Goal: Task Accomplishment & Management: Complete application form

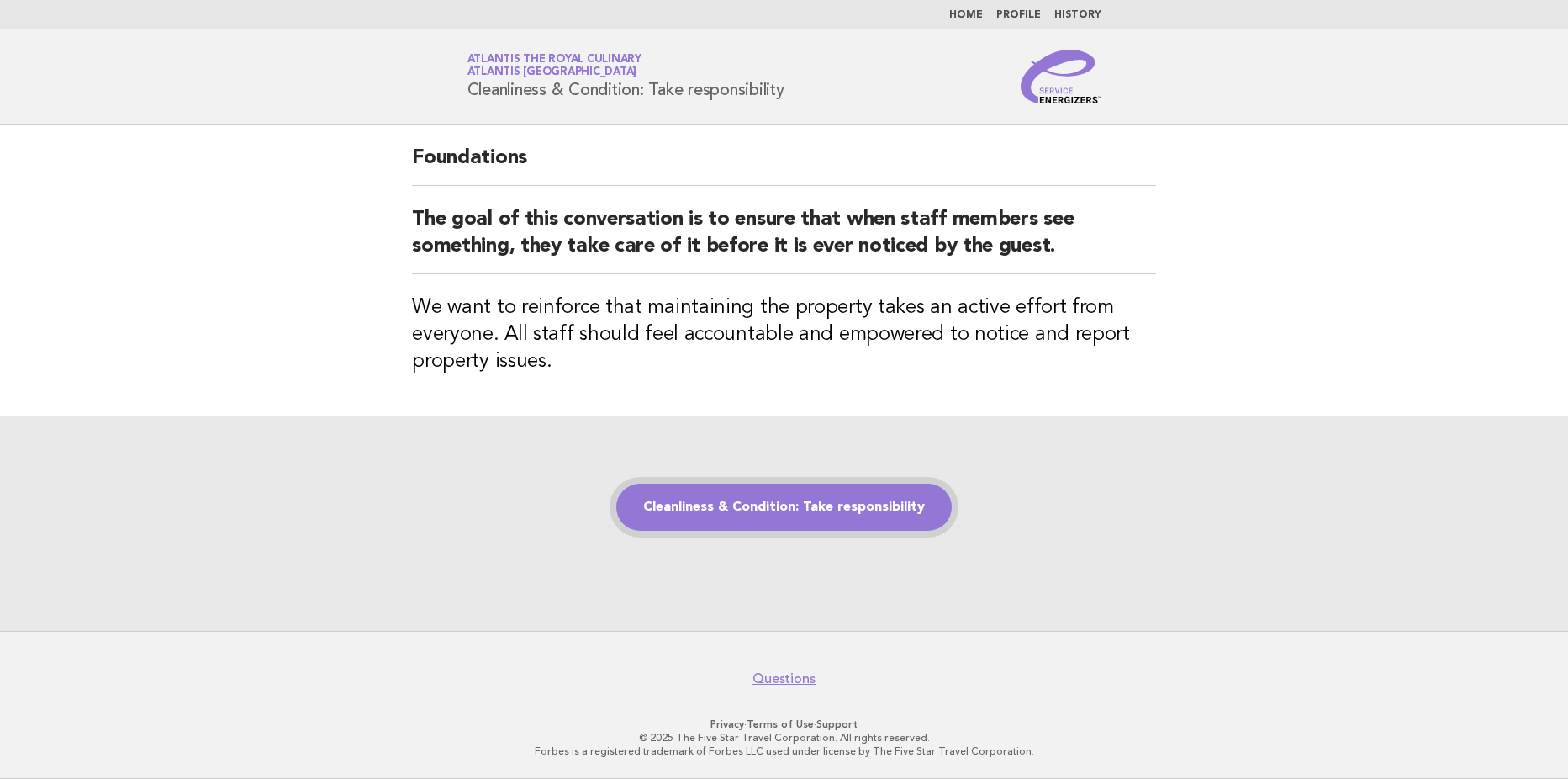
click at [852, 507] on link "Cleanliness & Condition: Take responsibility" at bounding box center [784, 507] width 336 height 47
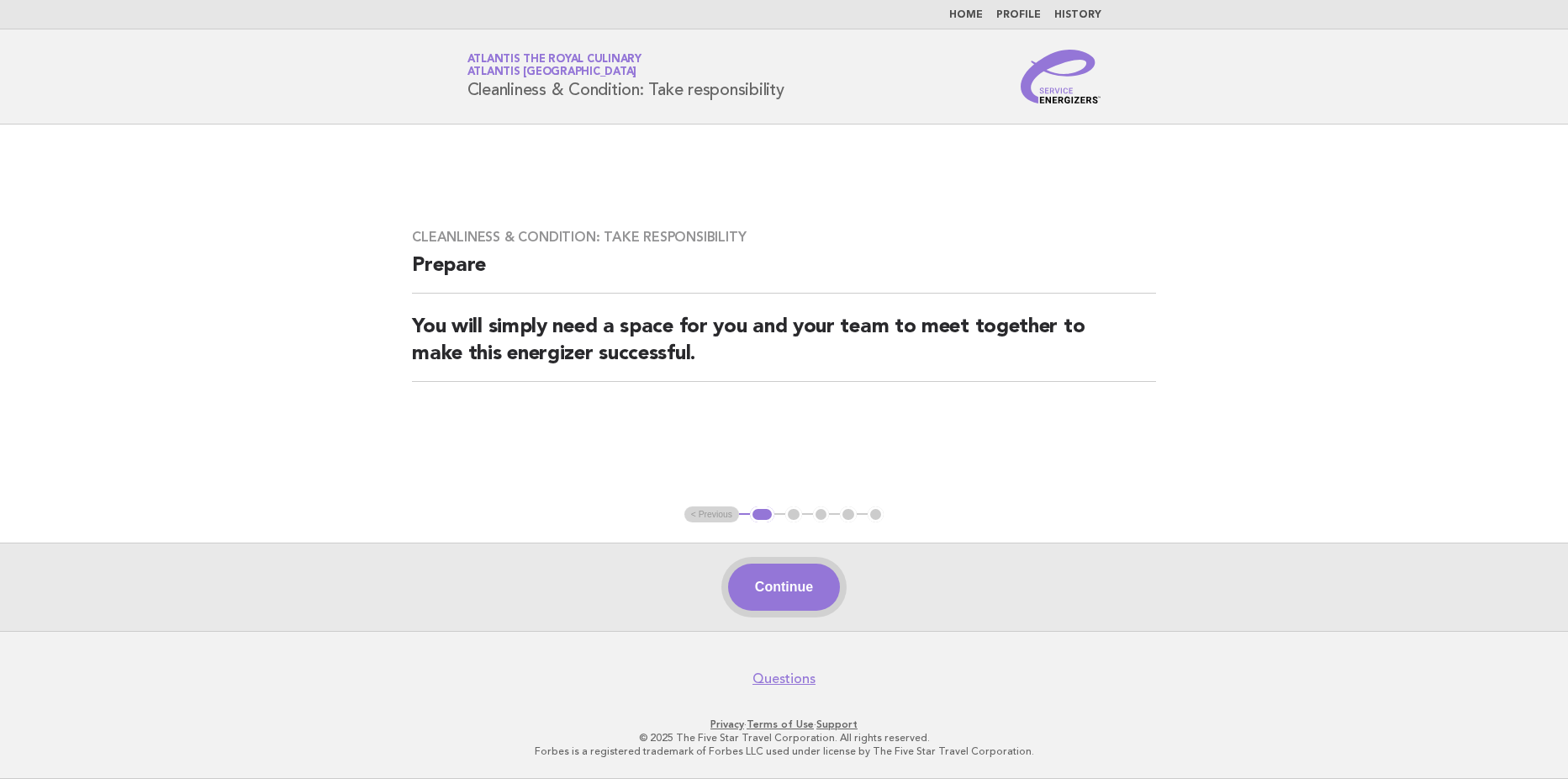
click at [802, 588] on button "Continue" at bounding box center [784, 587] width 112 height 47
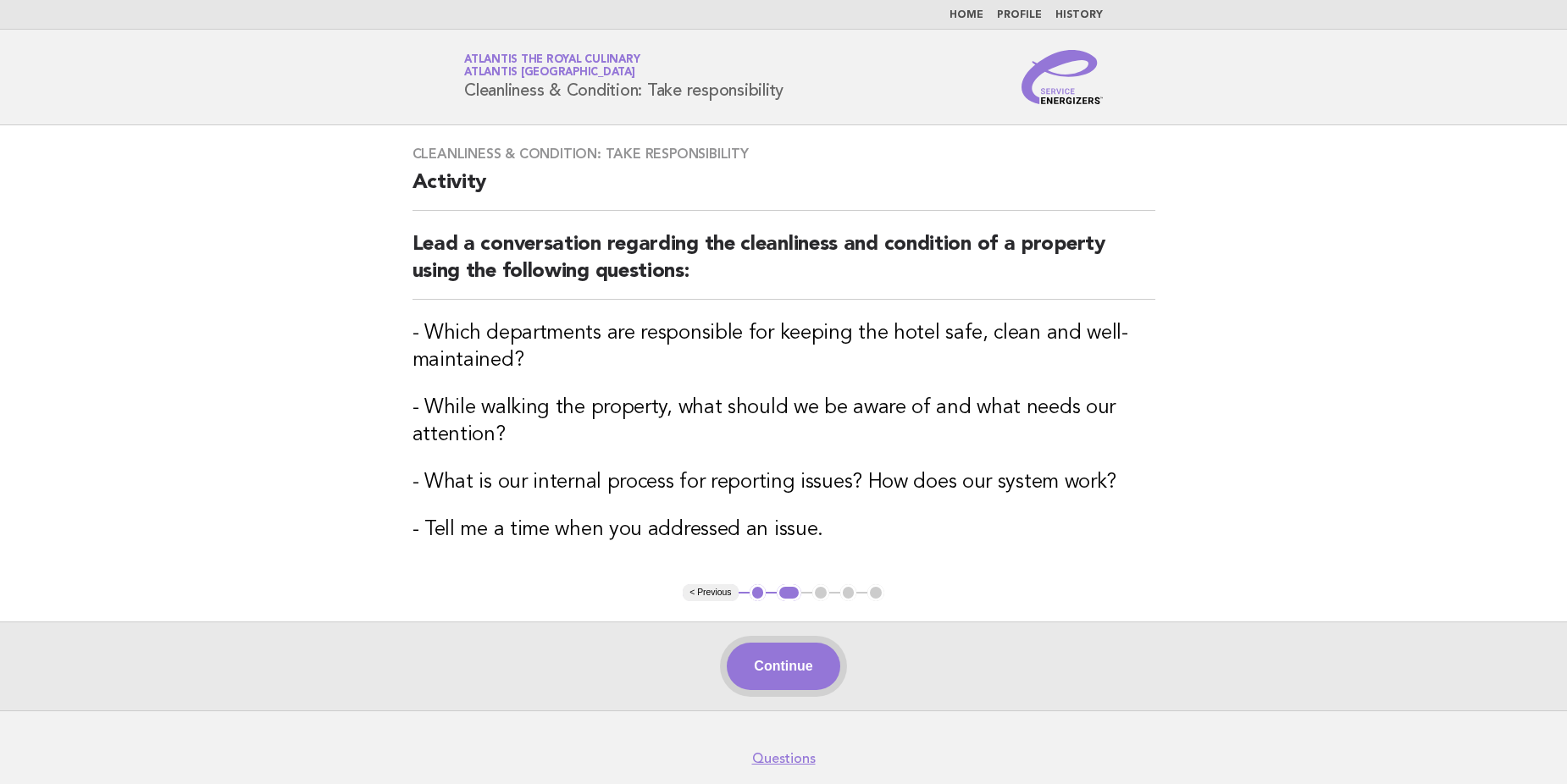
click at [811, 649] on button "Continue" at bounding box center [783, 666] width 112 height 47
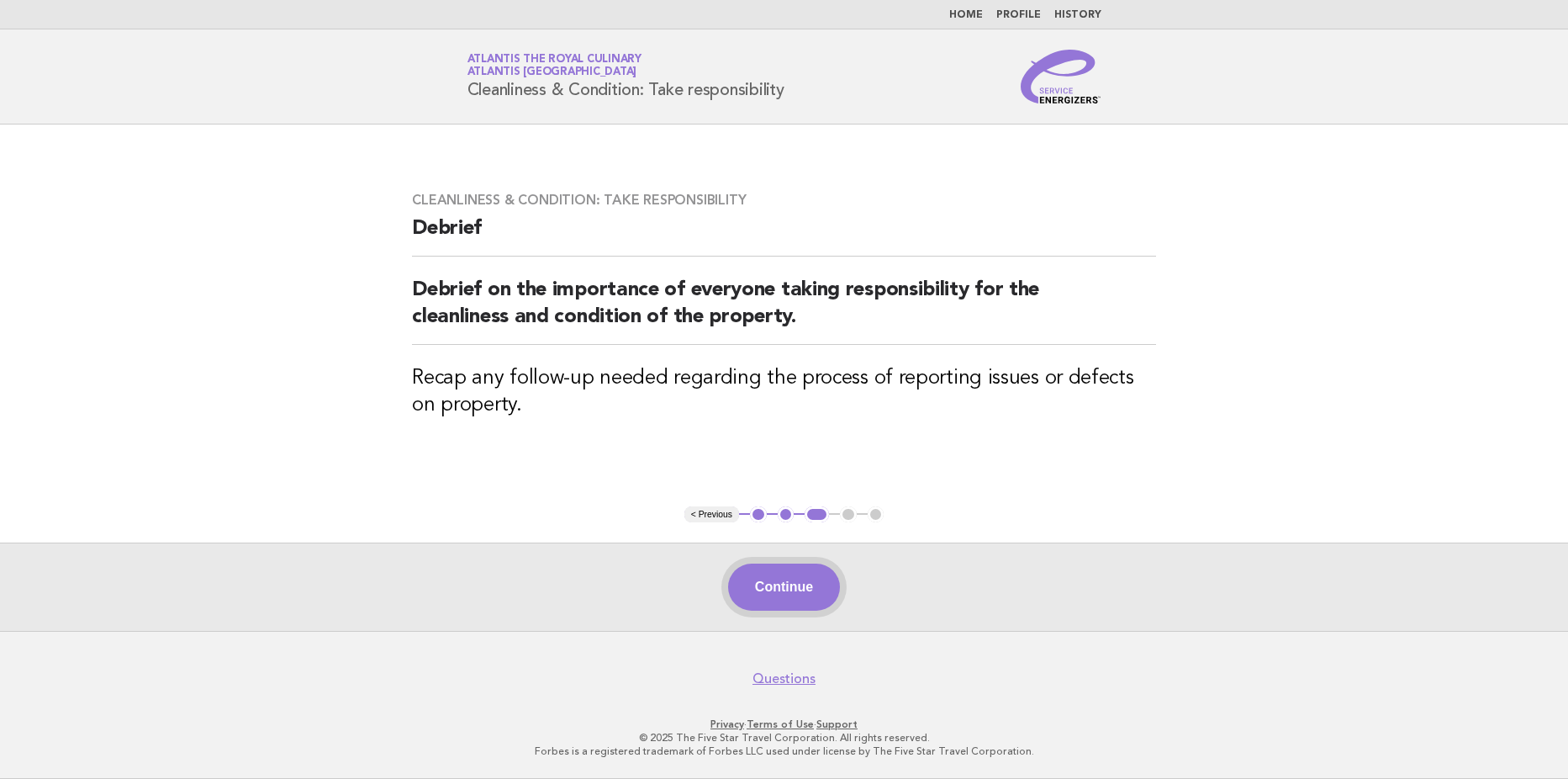
click at [766, 569] on button "Continue" at bounding box center [784, 587] width 112 height 47
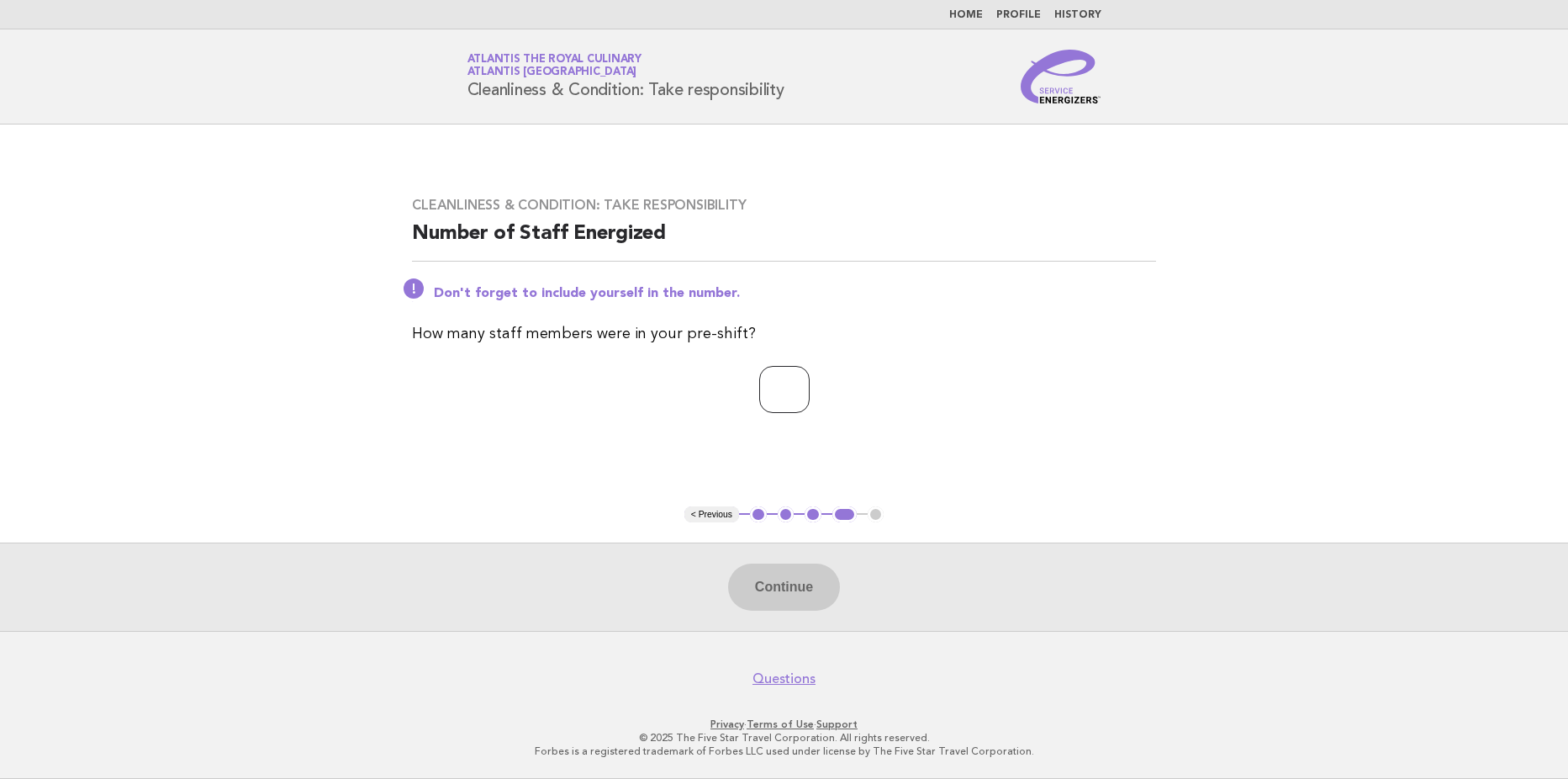
click at [810, 396] on input "*" at bounding box center [784, 389] width 51 height 47
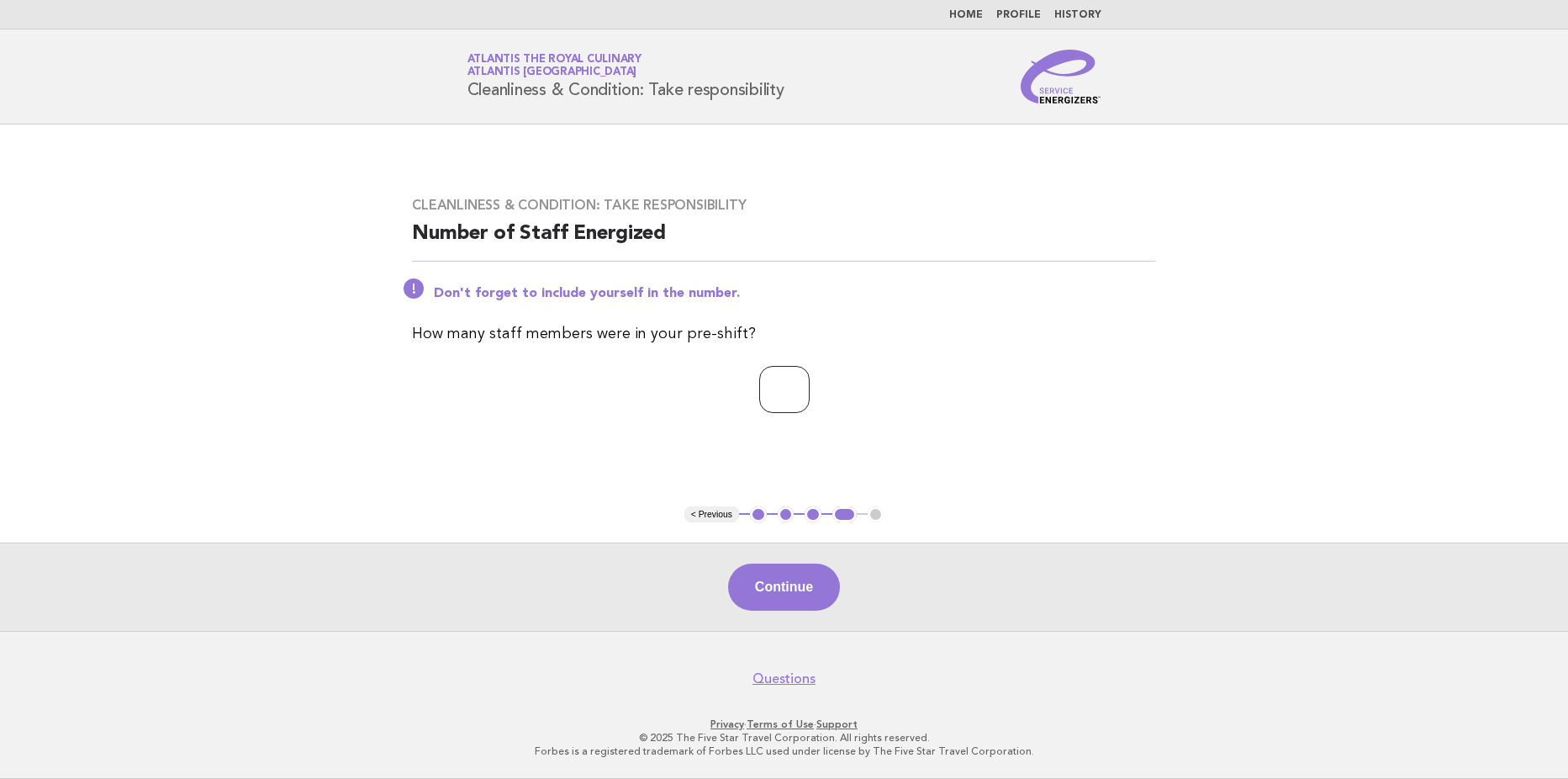
click at [810, 385] on input "*" at bounding box center [784, 389] width 51 height 47
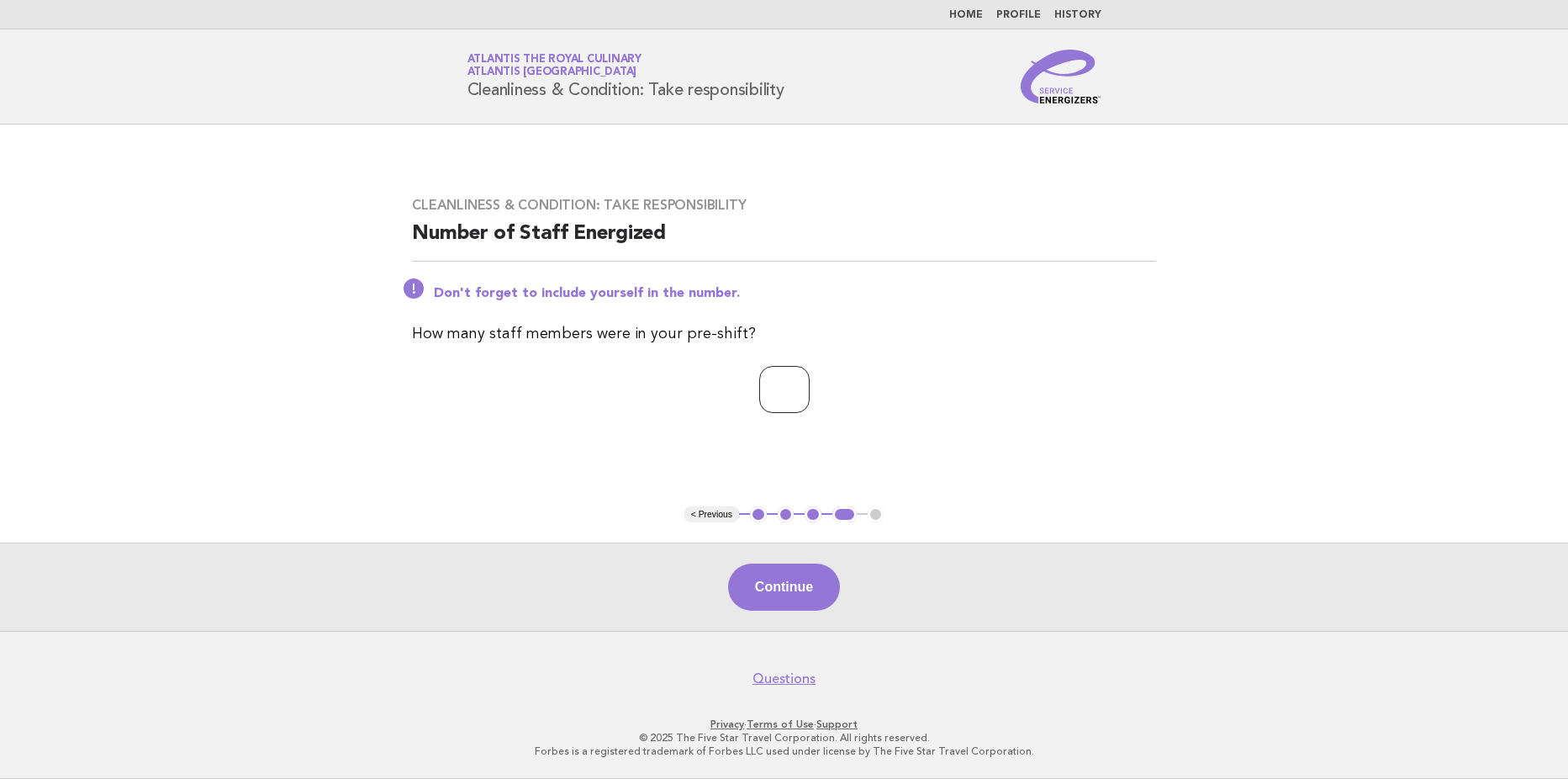
click at [810, 385] on input "*" at bounding box center [784, 389] width 51 height 47
click at [810, 394] on input "*" at bounding box center [784, 389] width 51 height 47
type input "*"
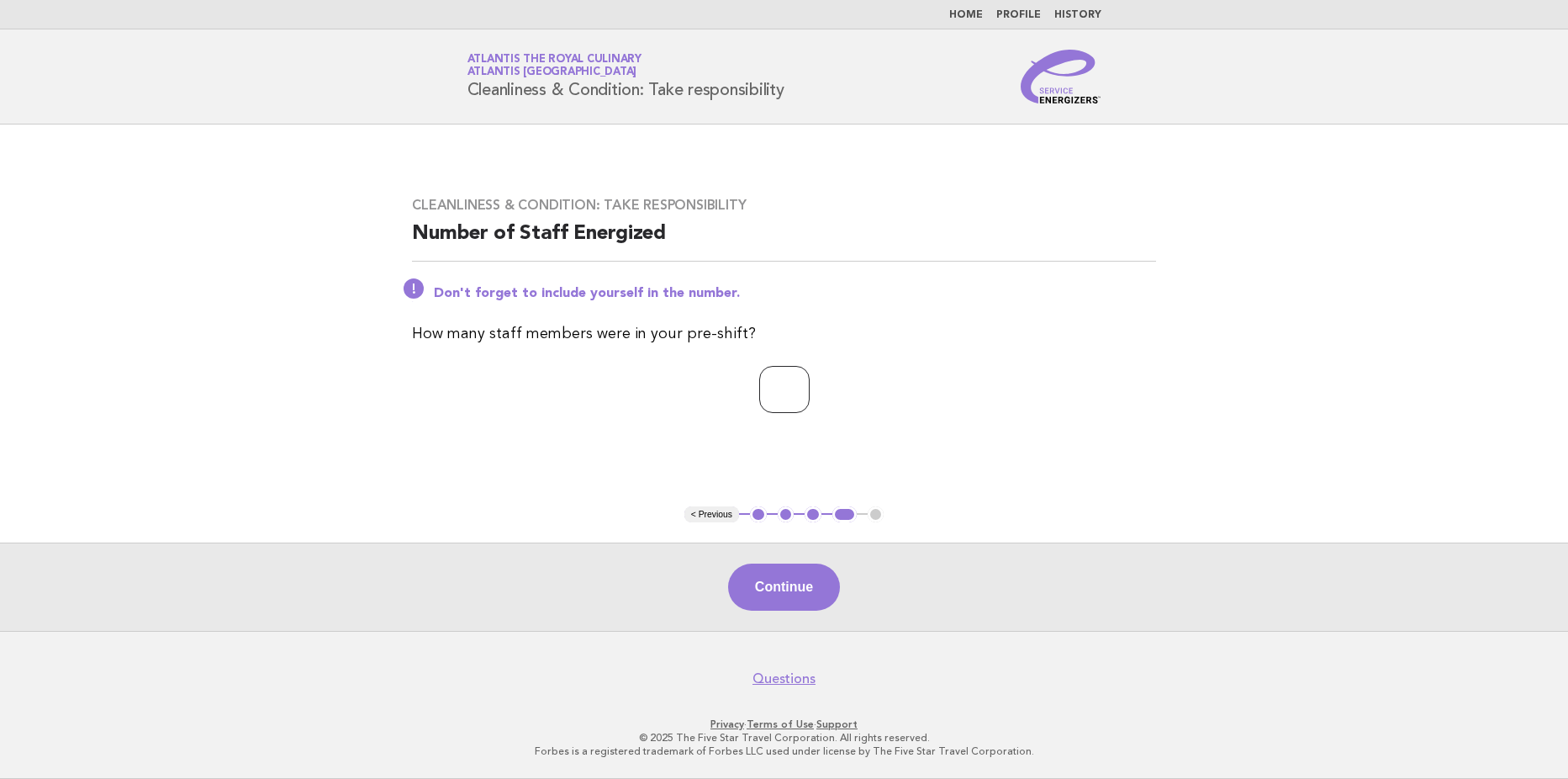
click at [810, 385] on input "*" at bounding box center [784, 389] width 51 height 47
click at [776, 589] on button "Continue" at bounding box center [784, 587] width 112 height 47
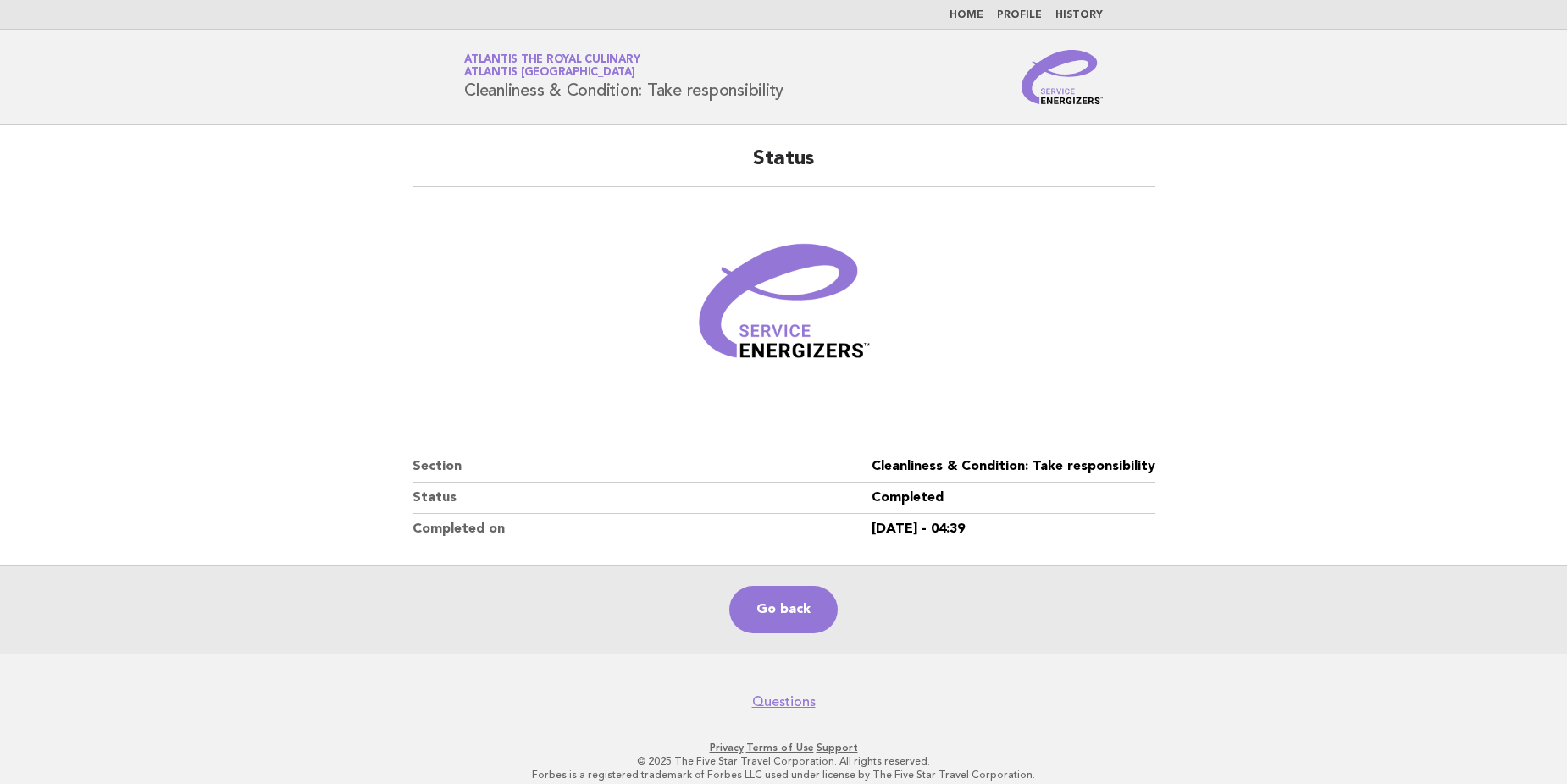
click at [1188, 704] on nav "Questions" at bounding box center [784, 692] width 1567 height 36
click at [369, 688] on nav "Questions" at bounding box center [784, 692] width 1567 height 36
click at [1150, 704] on nav "Questions" at bounding box center [784, 692] width 1567 height 36
click at [1503, 278] on main "Status Section Cleanliness & Condition: Take responsibility Status Completed Co…" at bounding box center [784, 390] width 1567 height 528
click at [1224, 709] on nav "Questions" at bounding box center [784, 692] width 1567 height 36
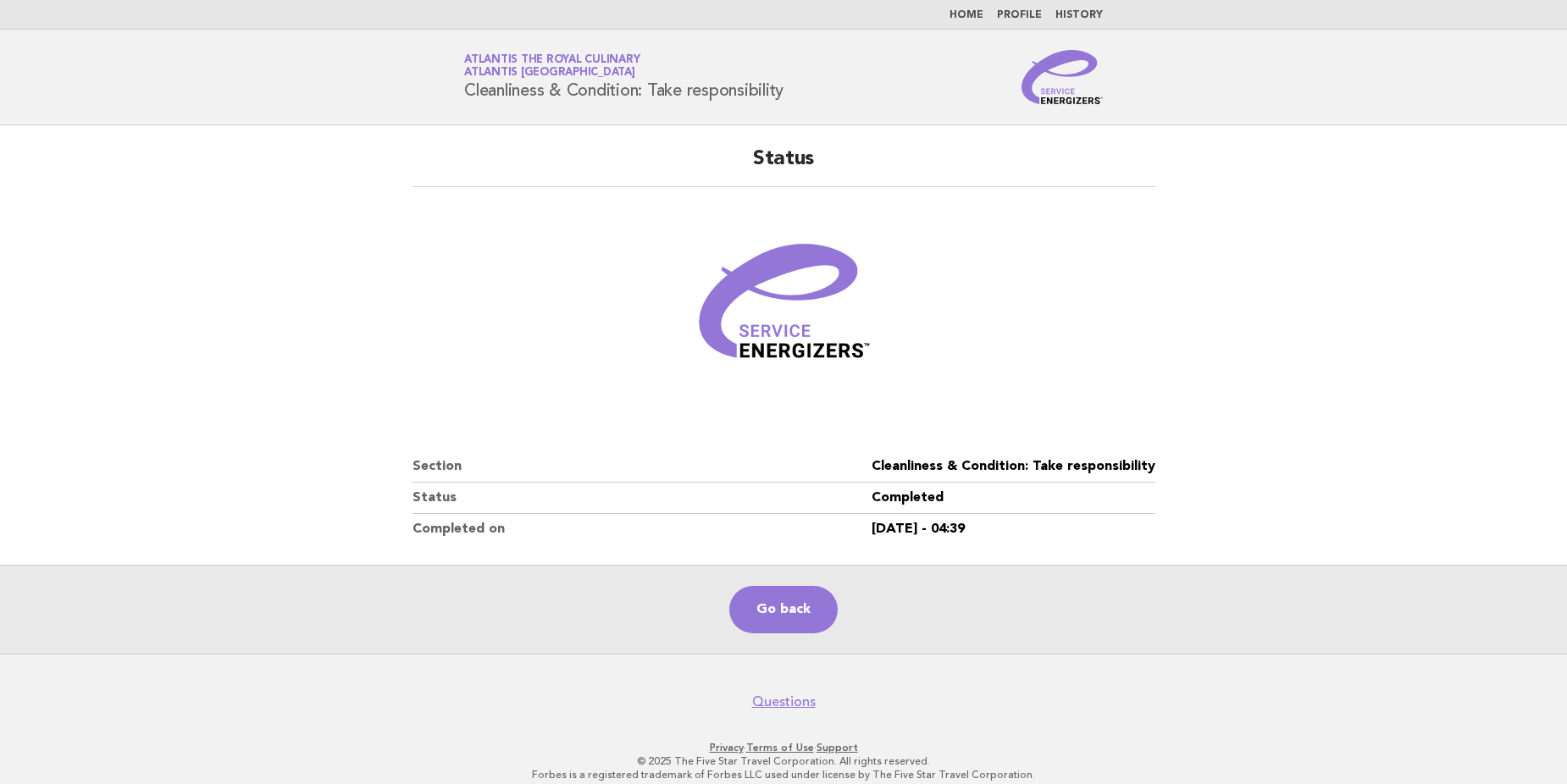
click at [1389, 306] on main "Status Section Cleanliness & Condition: Take responsibility Status Completed Co…" at bounding box center [784, 390] width 1567 height 528
click at [1178, 708] on nav "Questions" at bounding box center [784, 692] width 1567 height 36
click at [340, 701] on nav "Questions" at bounding box center [784, 692] width 1567 height 36
drag, startPoint x: 1334, startPoint y: 688, endPoint x: 1323, endPoint y: 678, distance: 14.9
click at [1334, 688] on nav "Questions" at bounding box center [784, 692] width 1567 height 36
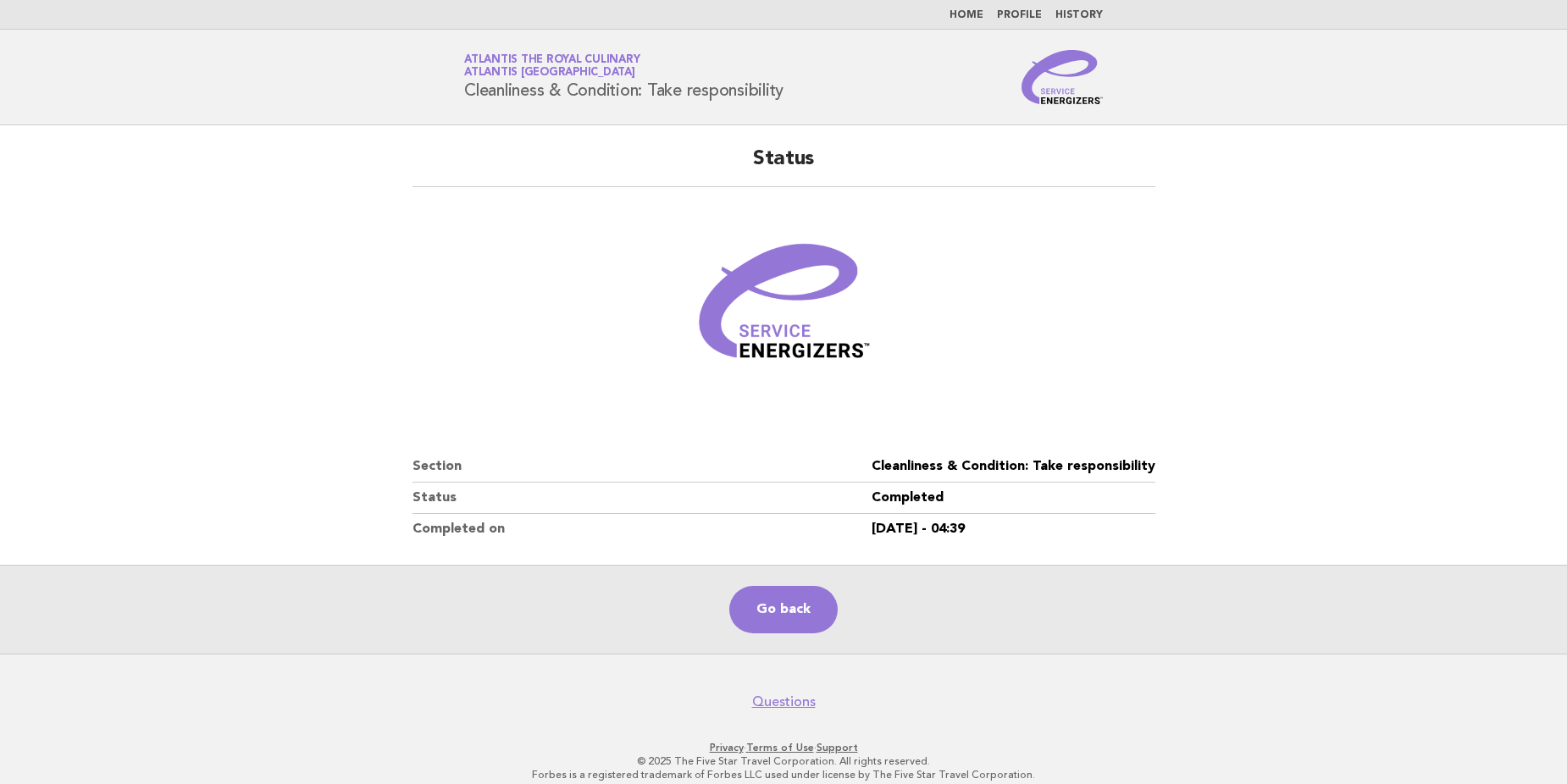
click at [280, 680] on nav "Questions" at bounding box center [784, 692] width 1567 height 36
